Goal: Task Accomplishment & Management: Manage account settings

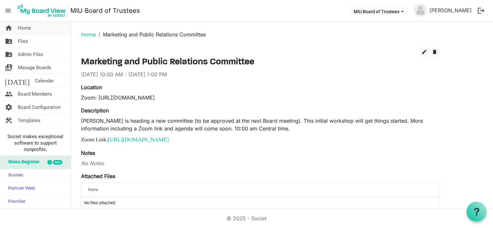
click at [24, 29] on span "Home" at bounding box center [24, 28] width 13 height 13
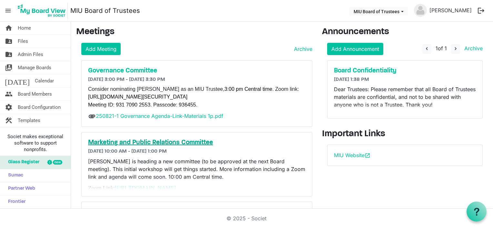
click at [132, 140] on h5 "Marketing and Public Relations Committee" at bounding box center [196, 143] width 217 height 8
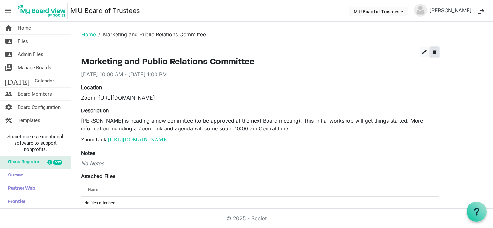
click at [435, 51] on span "delete" at bounding box center [434, 52] width 6 height 6
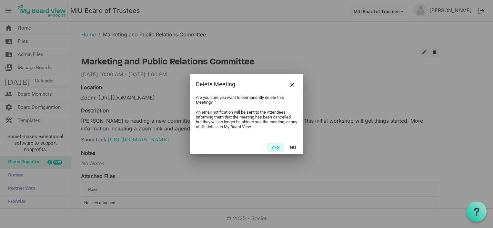
click at [275, 146] on button "Yes" at bounding box center [275, 147] width 16 height 9
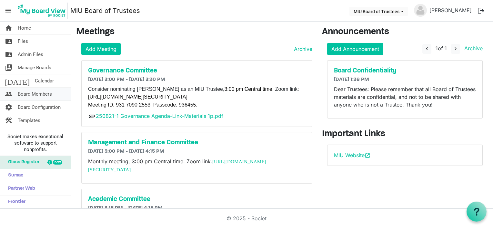
click at [32, 91] on span "Board Members" at bounding box center [35, 94] width 34 height 13
